Goal: Information Seeking & Learning: Learn about a topic

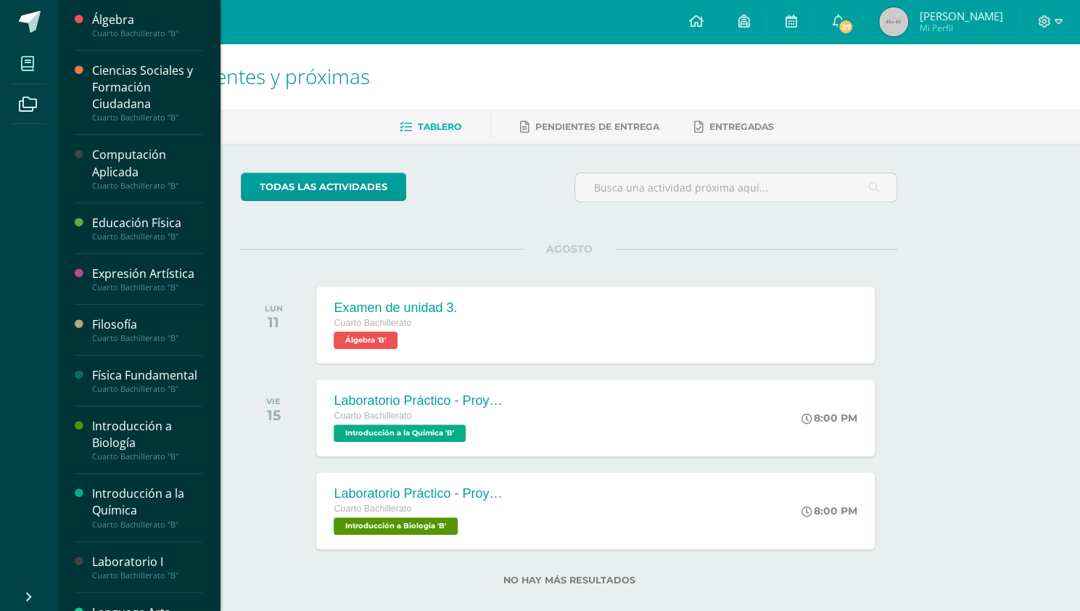
click at [38, 66] on span at bounding box center [28, 63] width 33 height 33
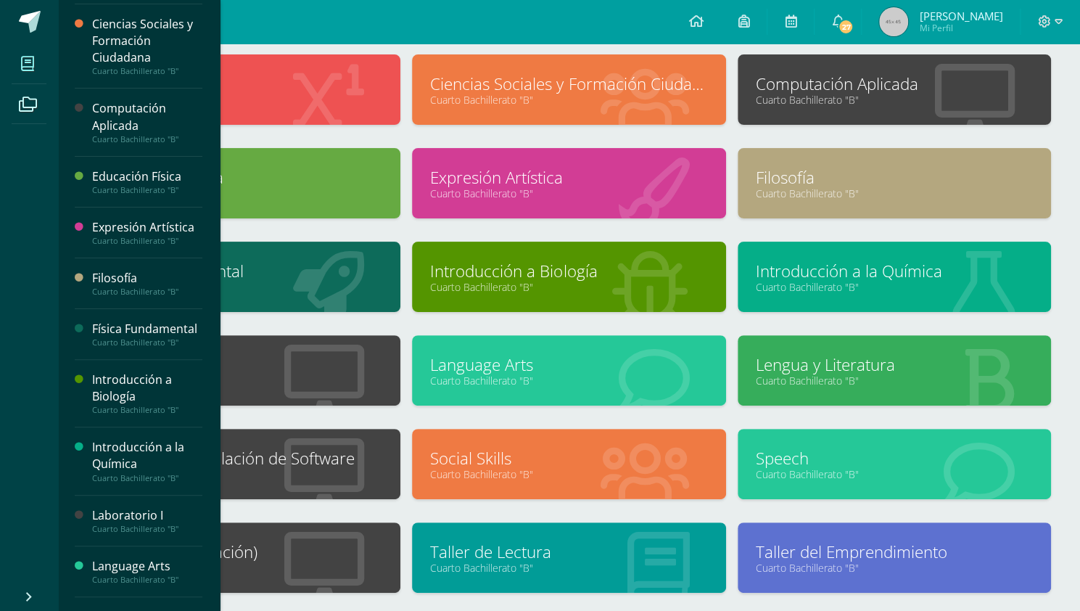
scroll to position [83, 0]
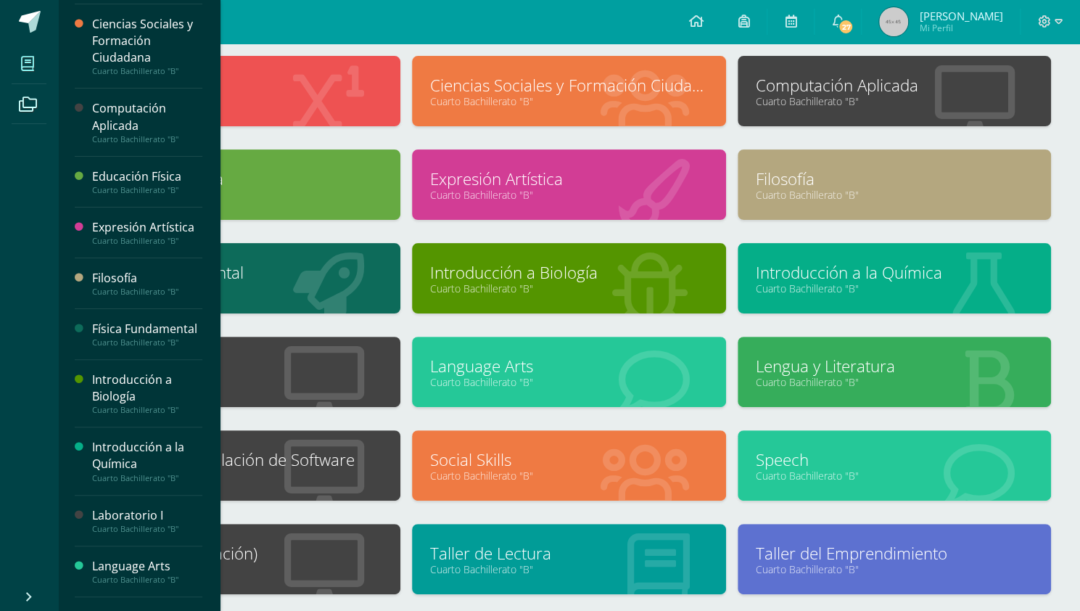
click at [355, 272] on link "Física Fundamental" at bounding box center [243, 272] width 277 height 22
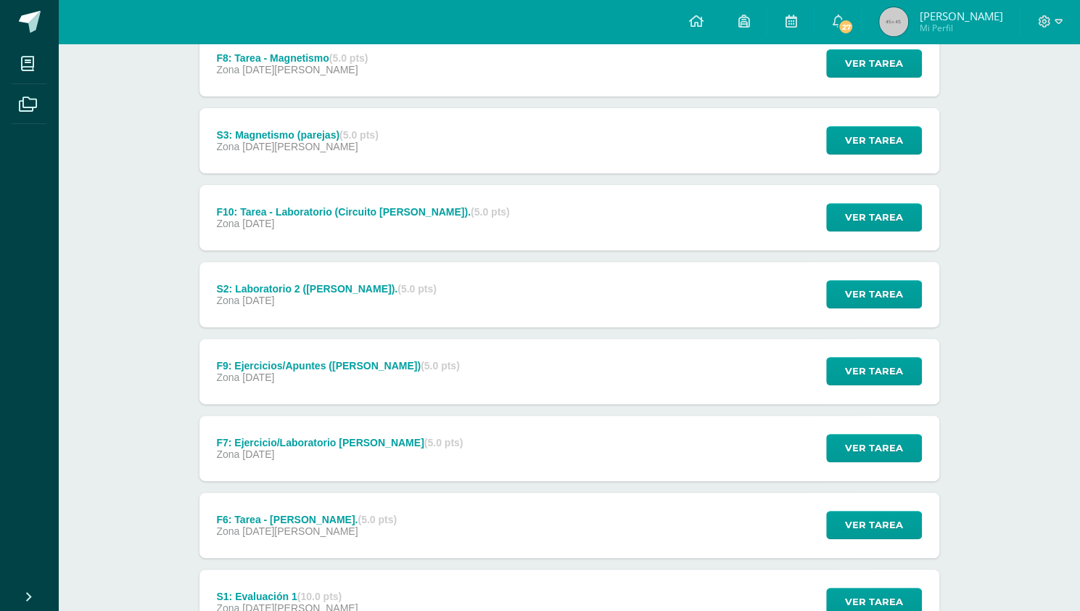
scroll to position [214, 0]
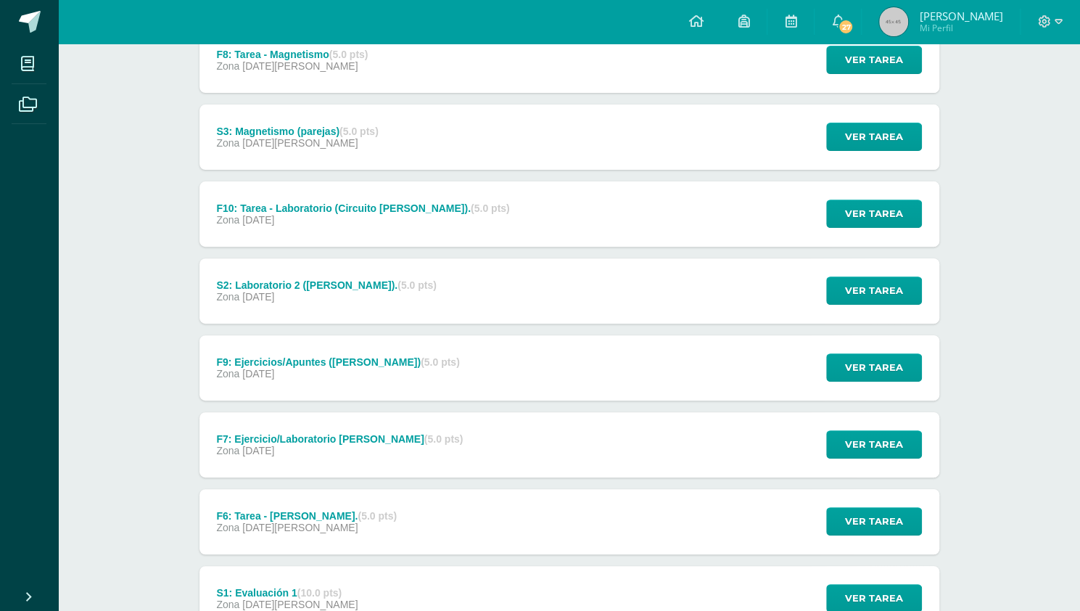
click at [413, 374] on div "Zona 18 de Julio" at bounding box center [337, 374] width 243 height 12
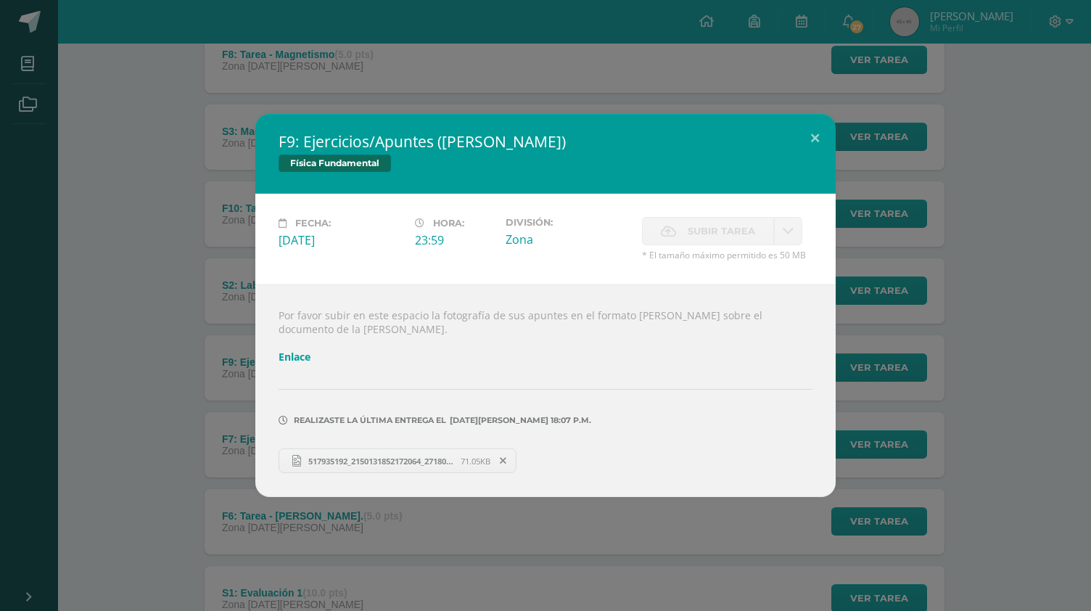
click at [167, 375] on div "F9: Ejercicios/Apuntes (Ley de Ohm) Física Fundamental Fecha: Viernes 18 de Jul…" at bounding box center [545, 305] width 1079 height 383
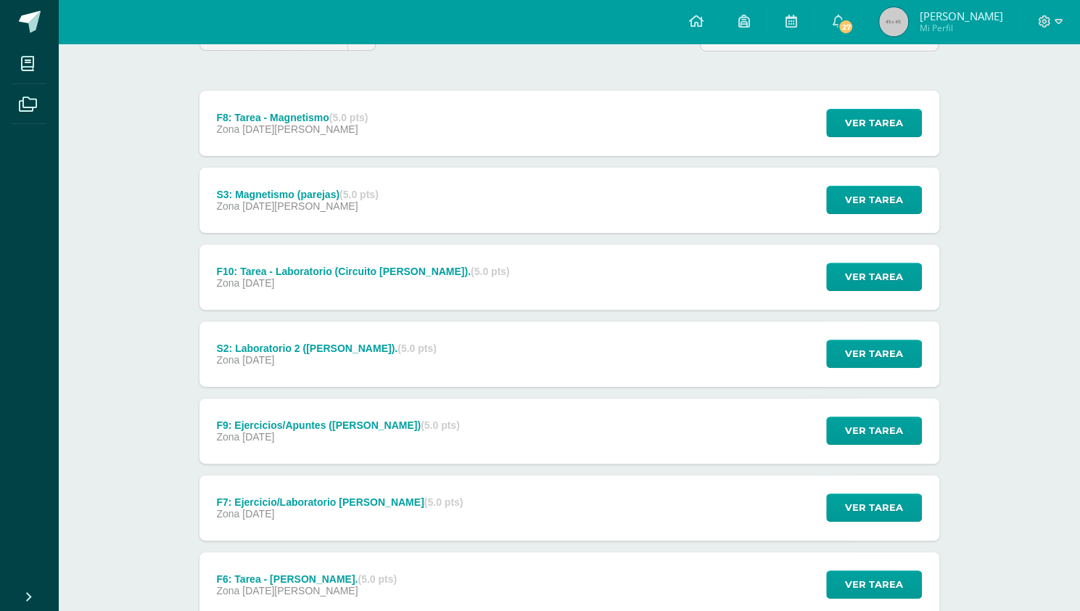
scroll to position [150, 0]
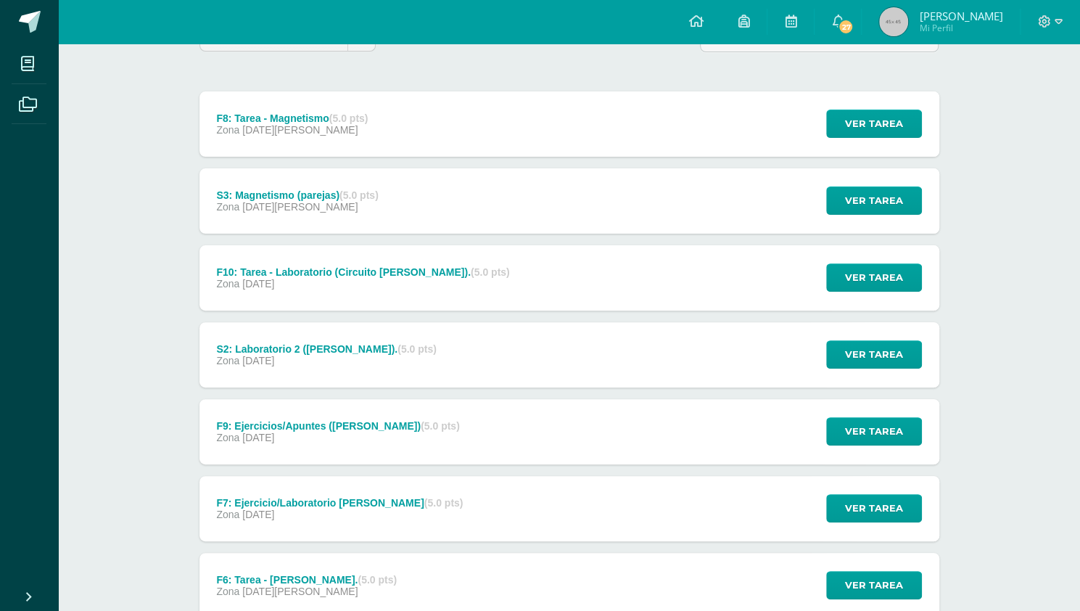
click at [318, 278] on div "Zona 31 de Julio" at bounding box center [362, 284] width 293 height 12
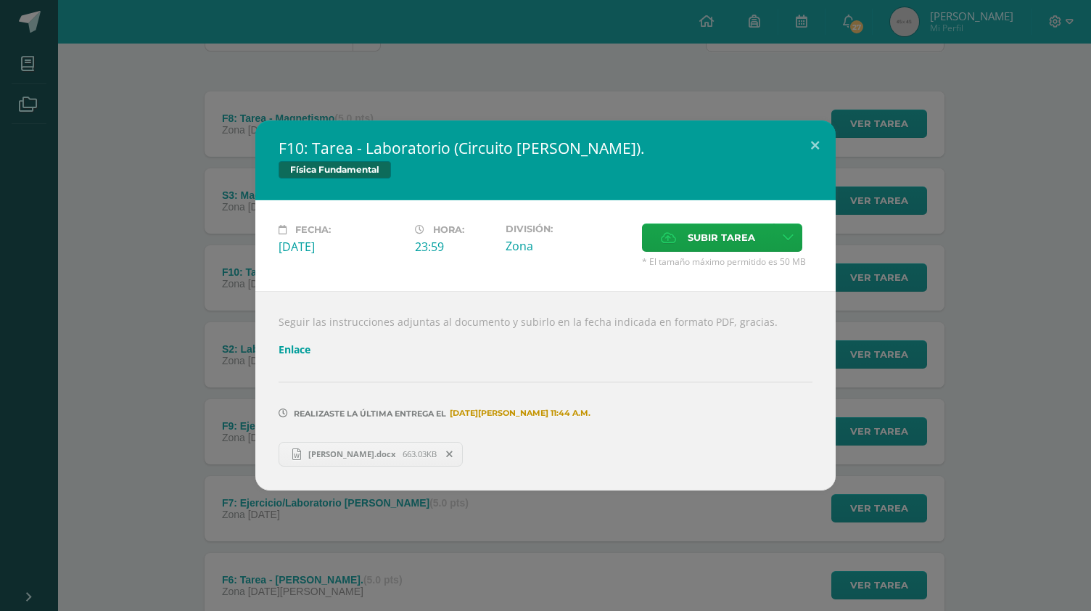
click at [93, 226] on div "F10: Tarea - Laboratorio (Circuito de Kirchoff). Física Fundamental Fecha: Juev…" at bounding box center [545, 304] width 1079 height 369
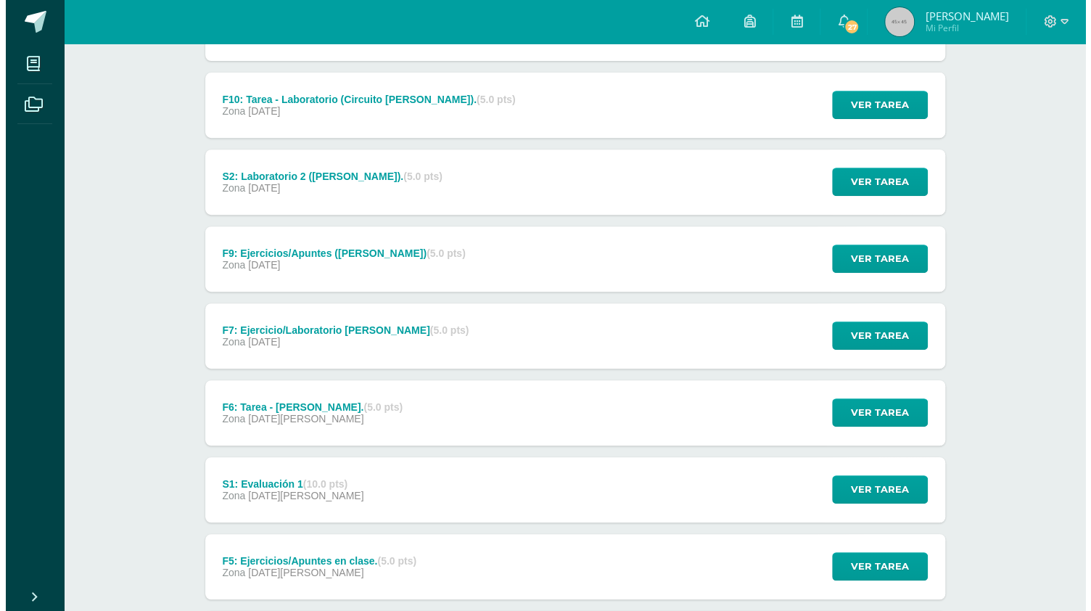
scroll to position [313, 0]
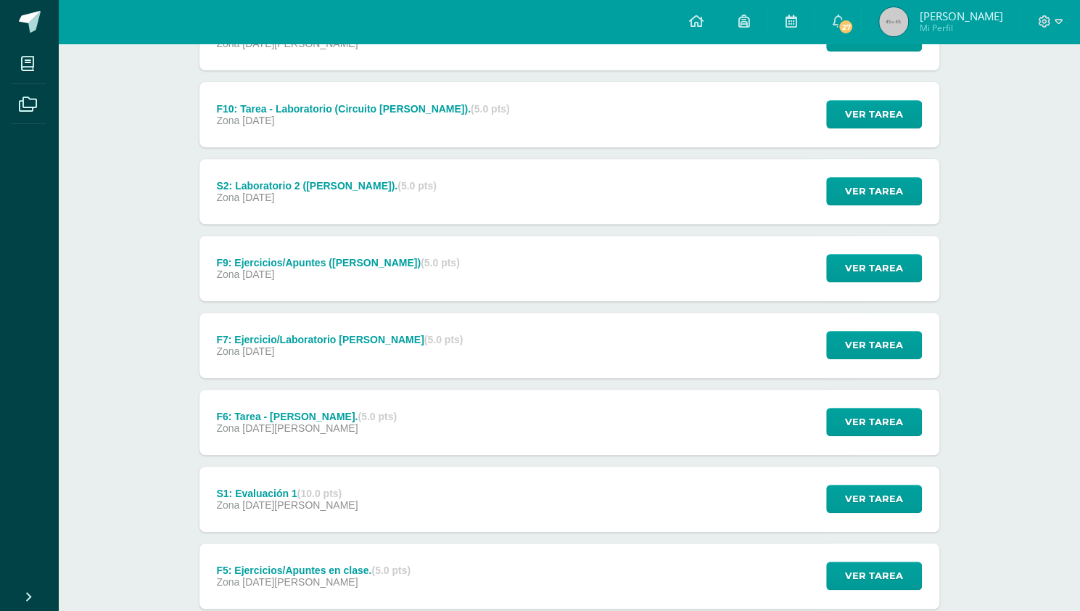
click at [330, 357] on div "F7: Ejercicio/Laboratorio Ley de Ohm (5.0 pts) Zona 10 de Julio" at bounding box center [339, 345] width 281 height 65
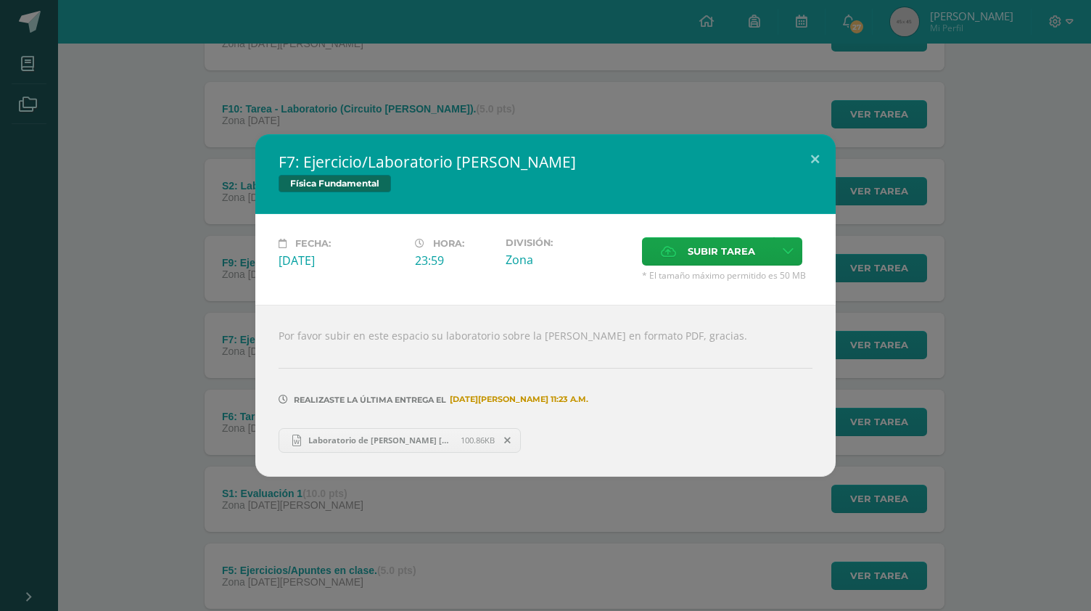
click at [367, 436] on span "Laboratorio de ley de ohm eithan Lopez.docx" at bounding box center [381, 439] width 160 height 11
